Goal: Task Accomplishment & Management: Manage account settings

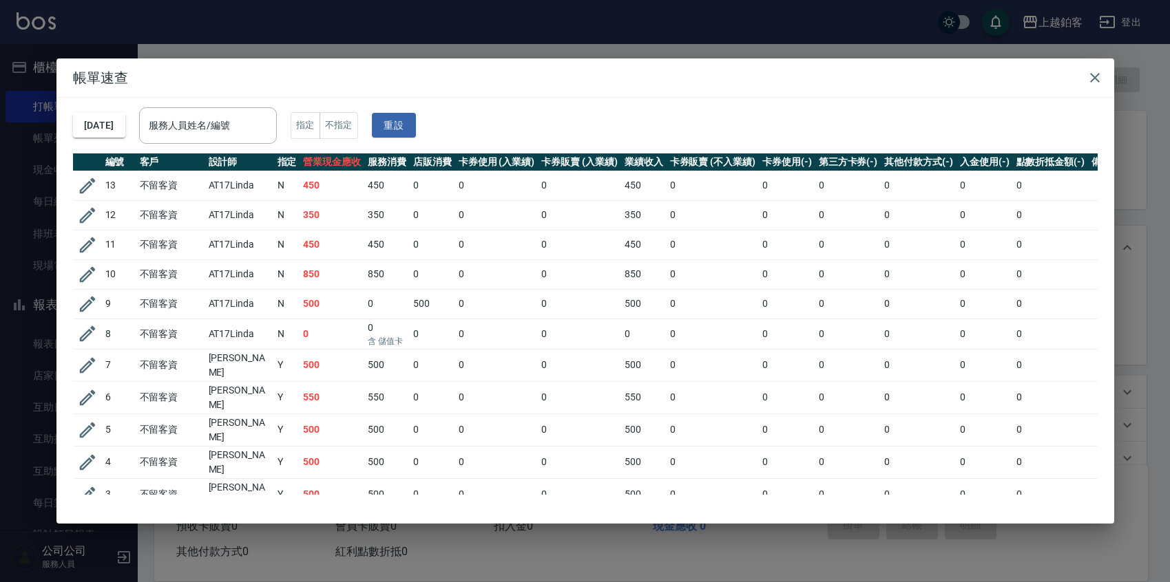
click at [547, 13] on div "帳單速查 2025/08/18 服務人員姓名/編號 服務人員姓名/編號 指定 不指定 重設 編號 客戶 設計師 指定 營業現金應收 服務消費 店販消費 卡券使…" at bounding box center [585, 291] width 1170 height 582
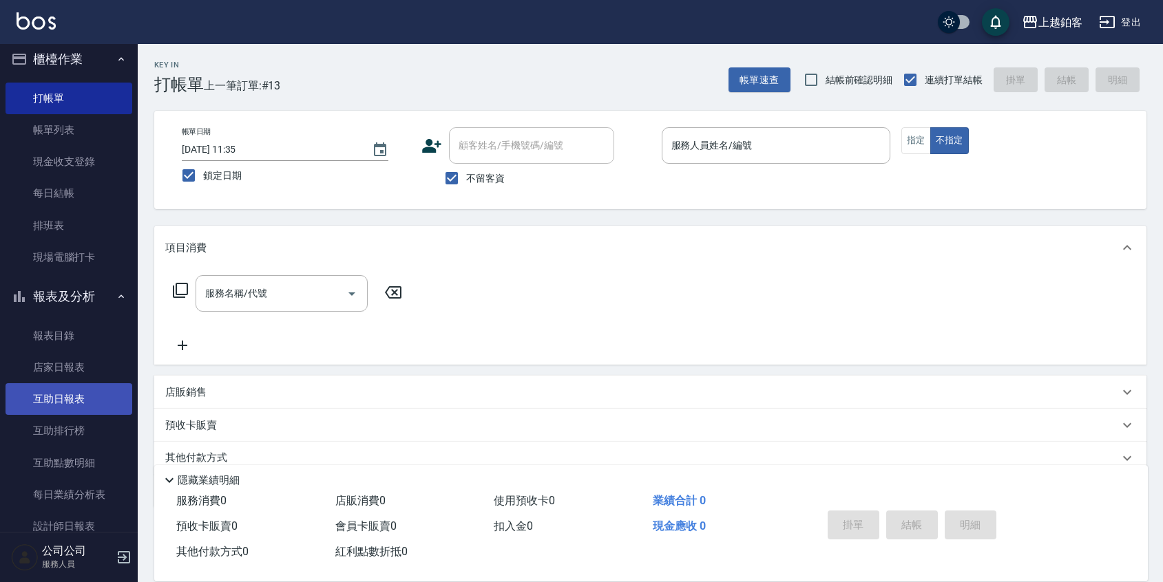
click at [64, 397] on link "互助日報表" at bounding box center [69, 399] width 127 height 32
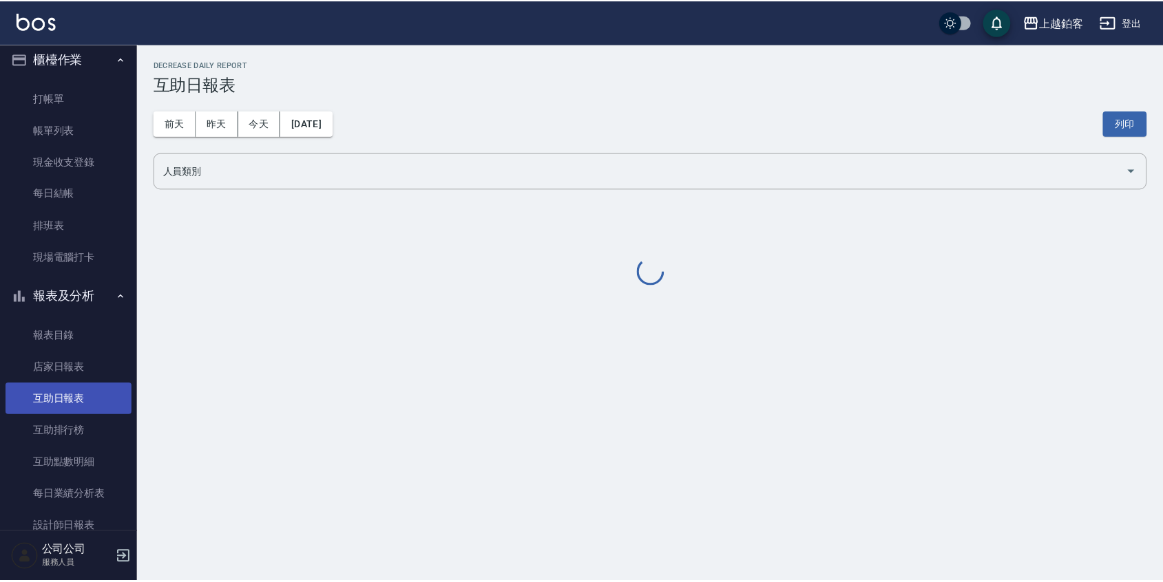
scroll to position [9, 0]
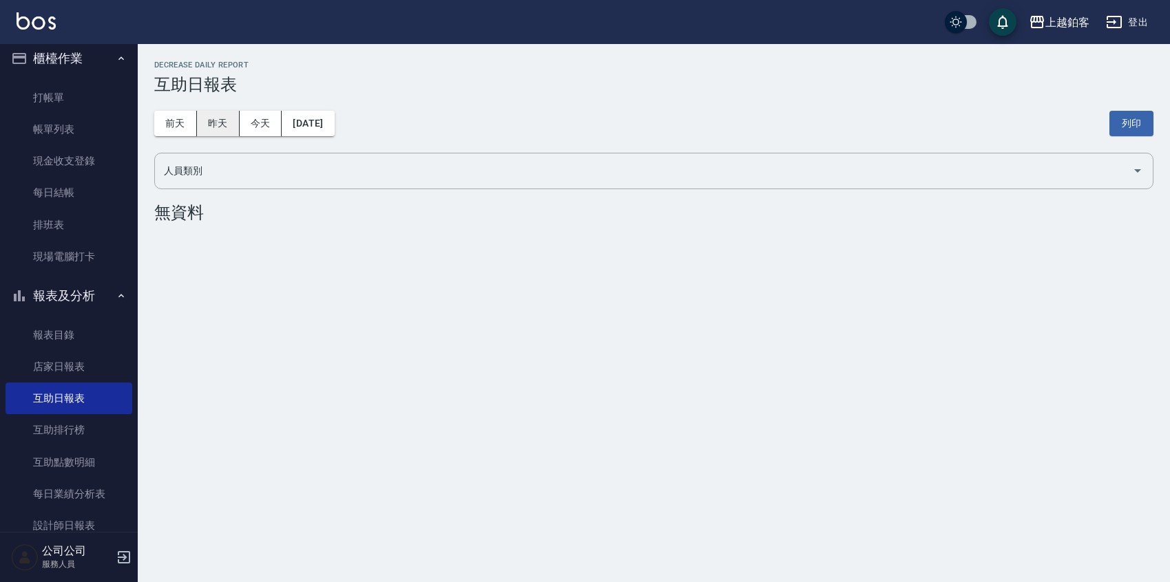
click at [213, 118] on button "昨天" at bounding box center [218, 123] width 43 height 25
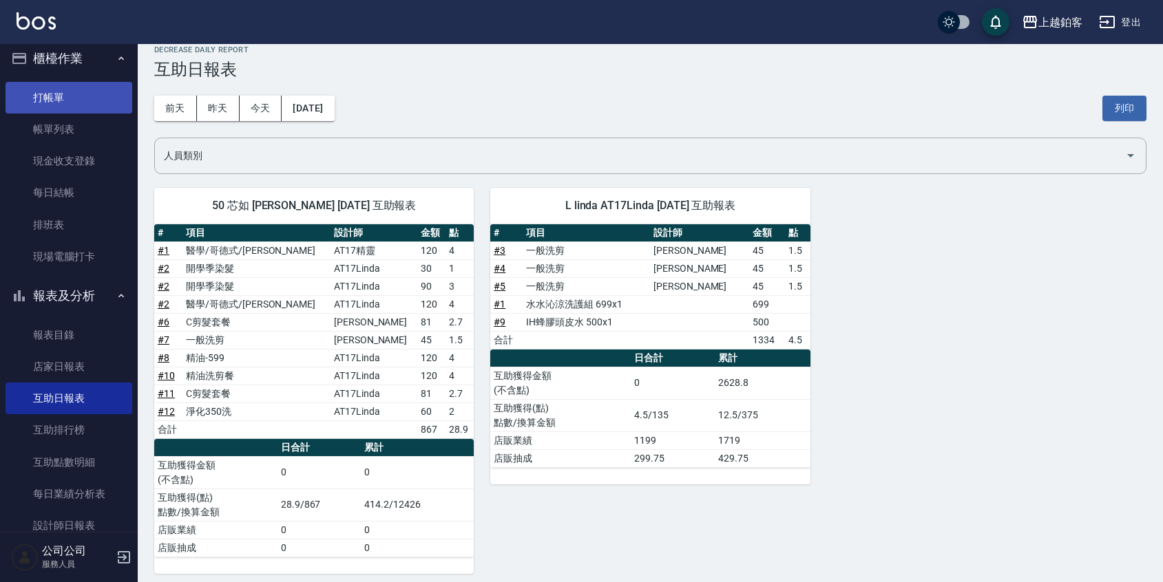
scroll to position [23, 0]
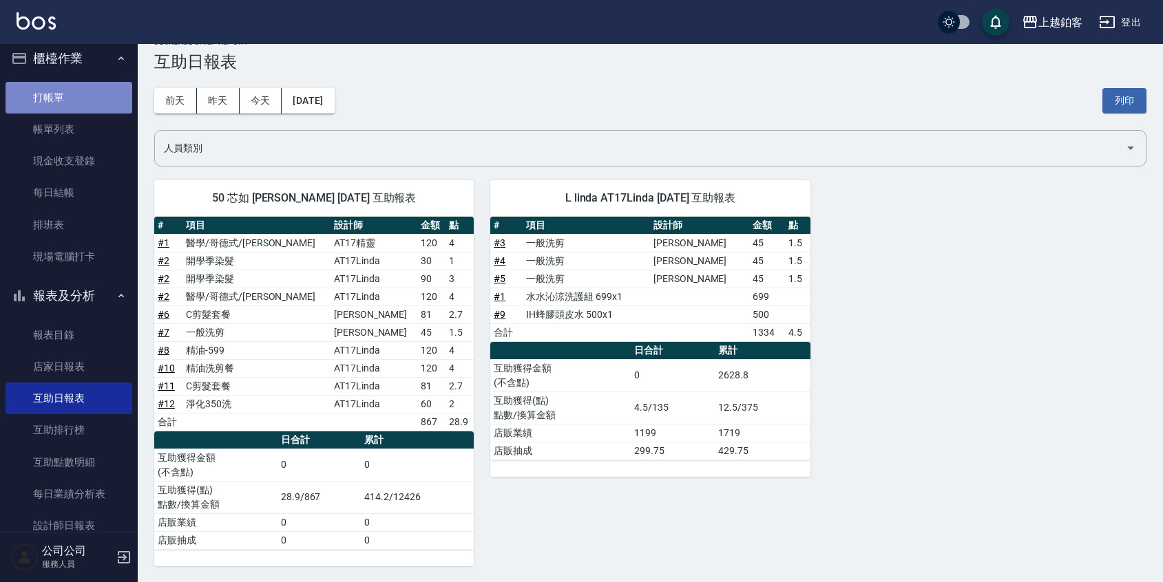
click at [96, 107] on link "打帳單" at bounding box center [69, 98] width 127 height 32
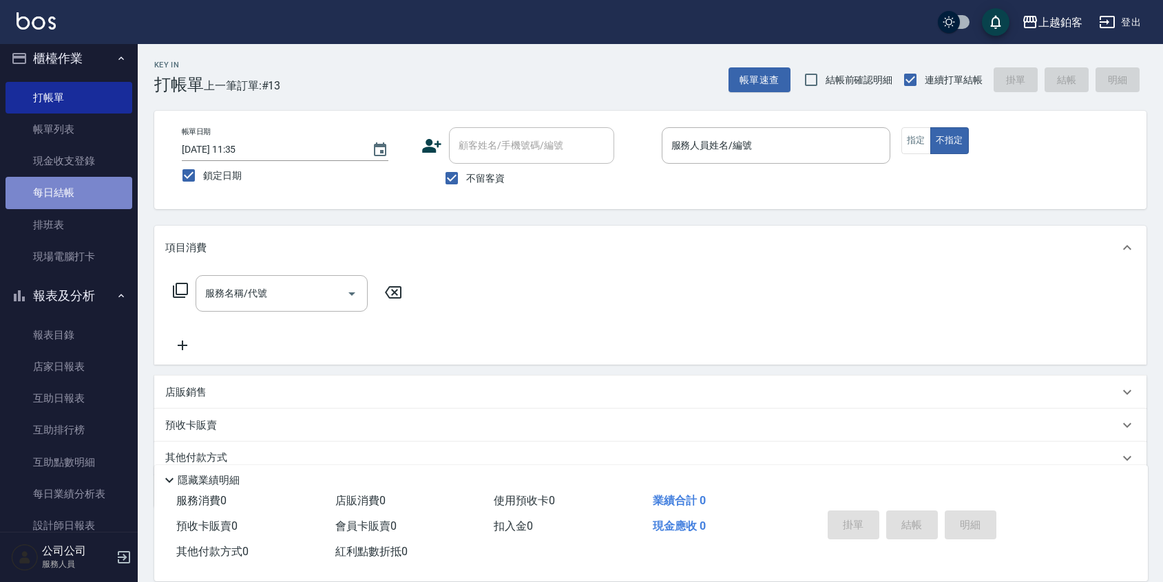
click at [86, 193] on link "每日結帳" at bounding box center [69, 193] width 127 height 32
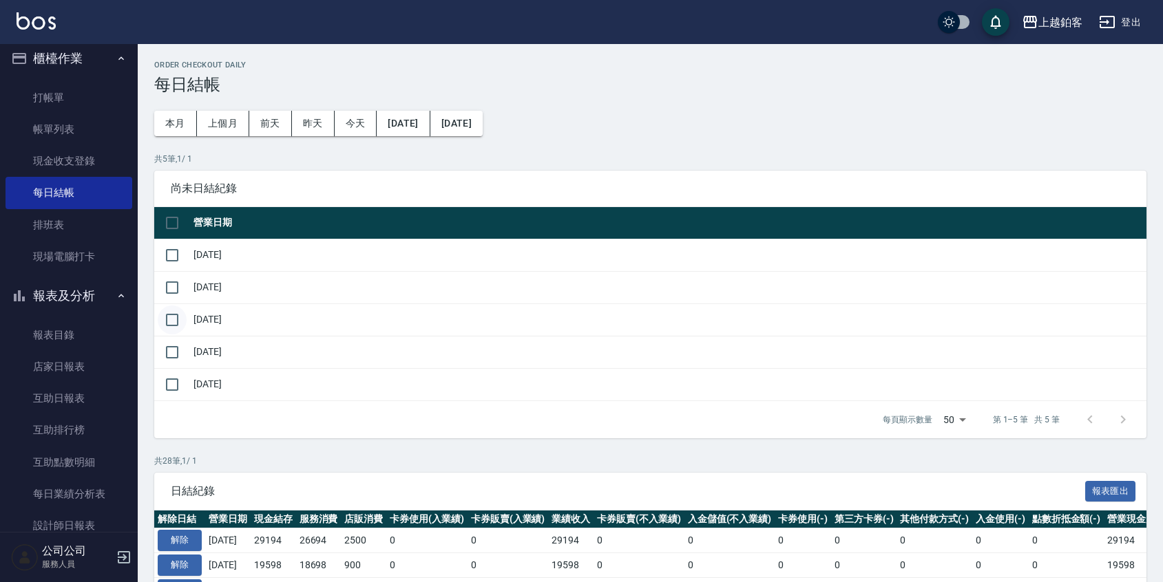
click at [175, 321] on input "checkbox" at bounding box center [172, 320] width 29 height 29
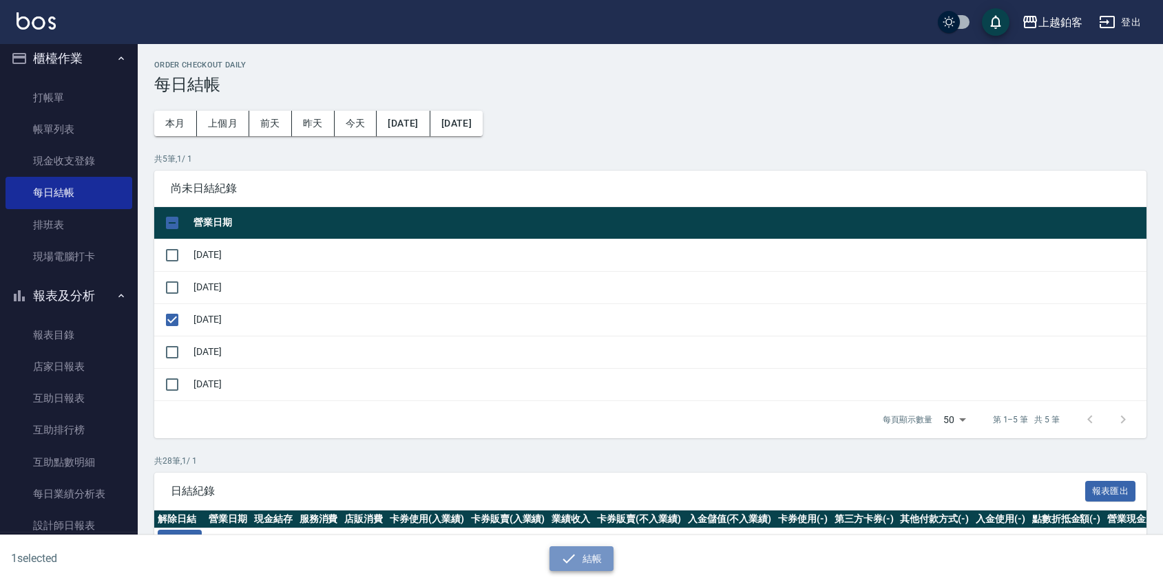
click at [580, 559] on button "結帳" at bounding box center [581, 559] width 64 height 25
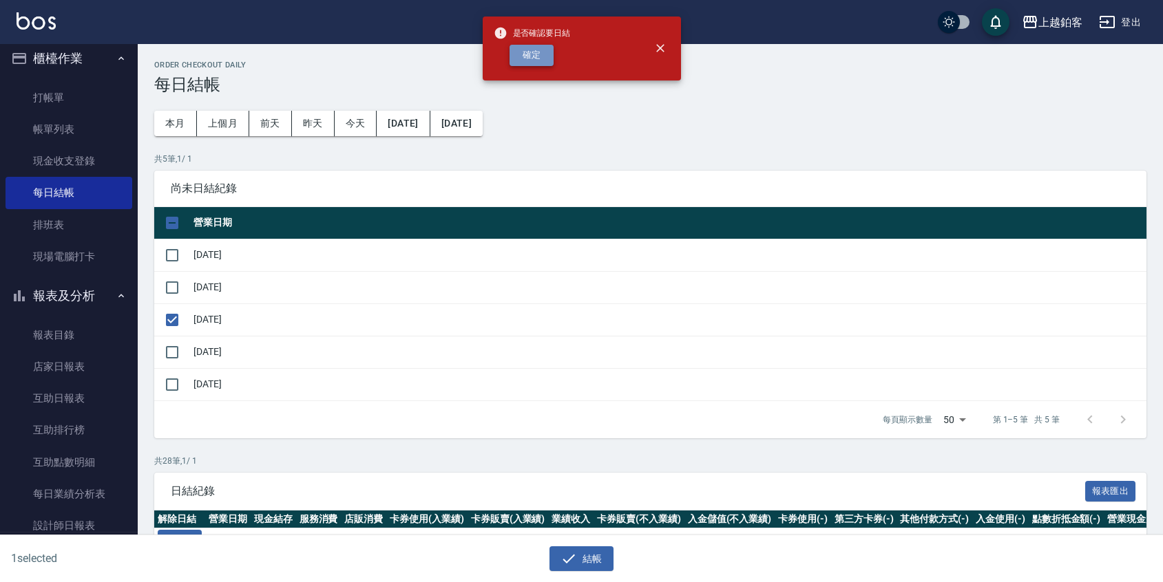
click at [531, 49] on button "確定" at bounding box center [531, 55] width 44 height 21
checkbox input "false"
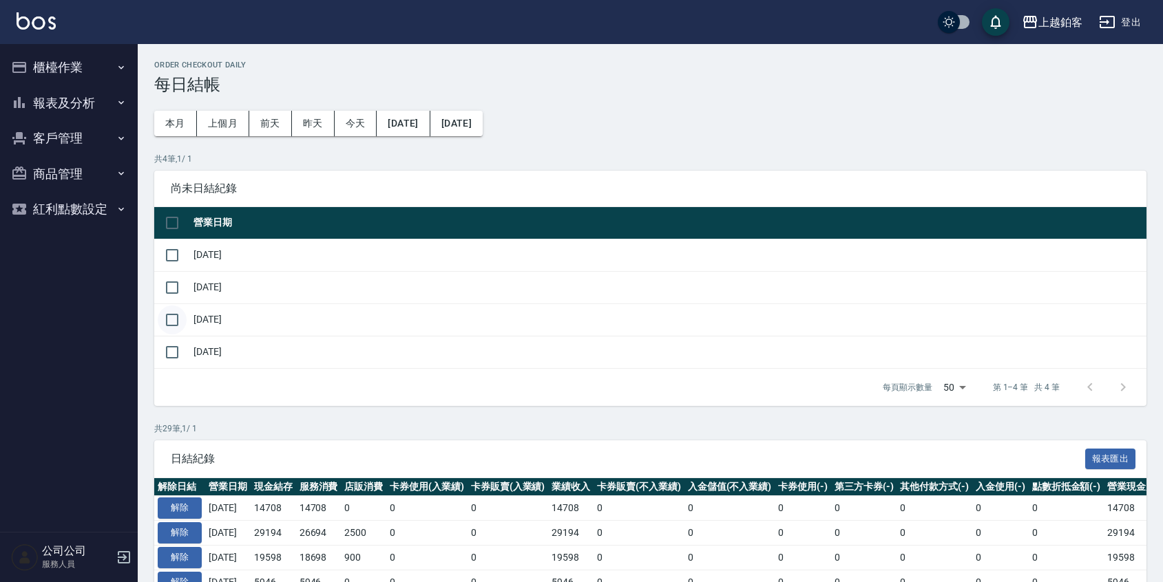
click at [167, 313] on input "checkbox" at bounding box center [172, 320] width 29 height 29
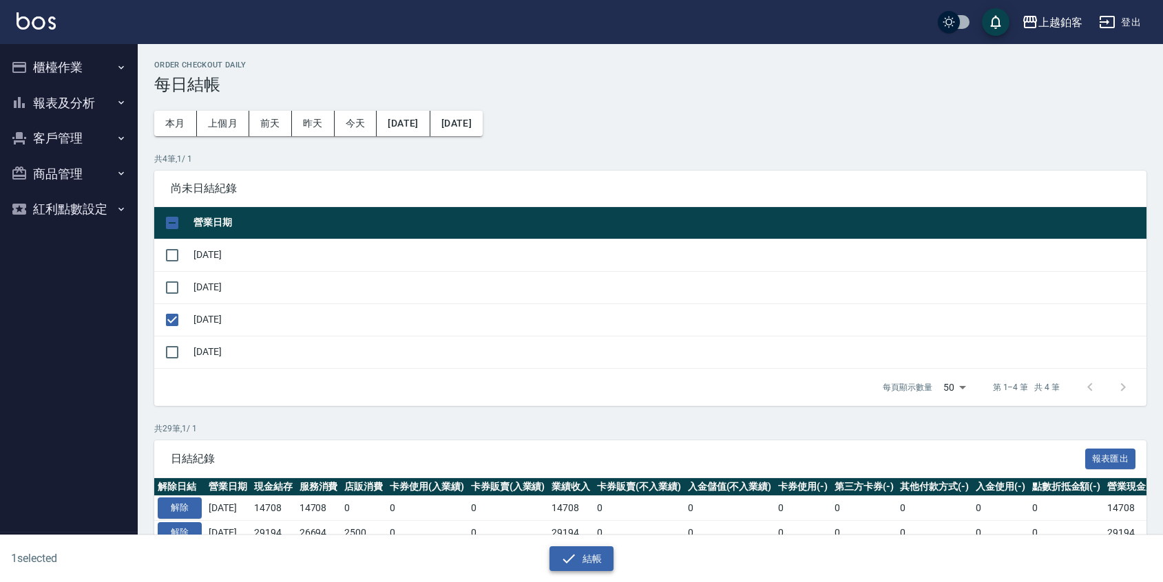
click at [560, 551] on button "結帳" at bounding box center [581, 559] width 64 height 25
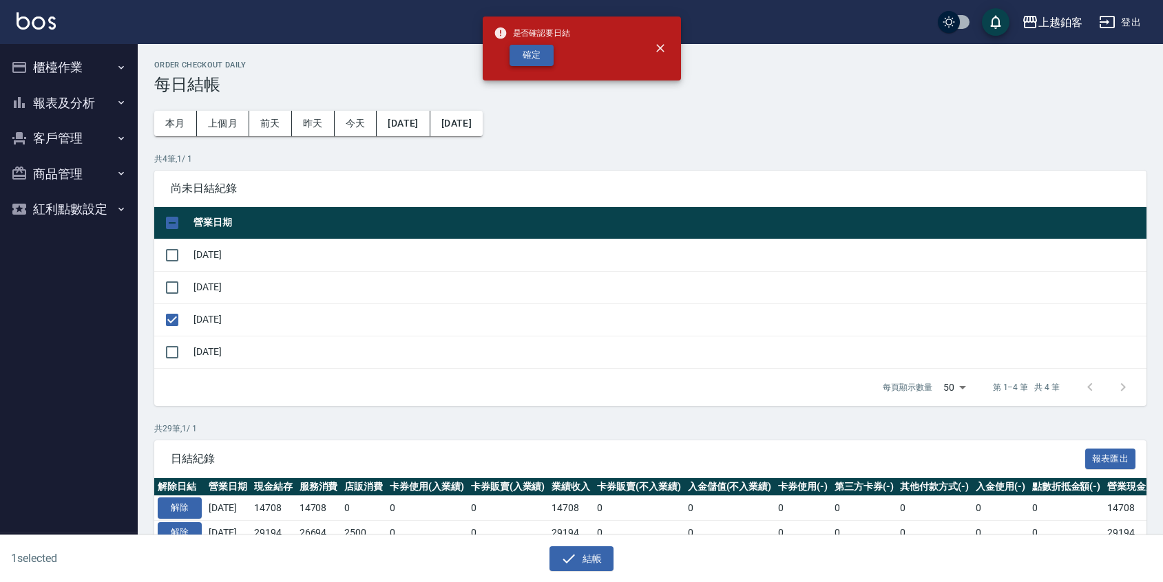
click at [536, 52] on button "確定" at bounding box center [531, 55] width 44 height 21
checkbox input "false"
